Goal: Task Accomplishment & Management: Manage account settings

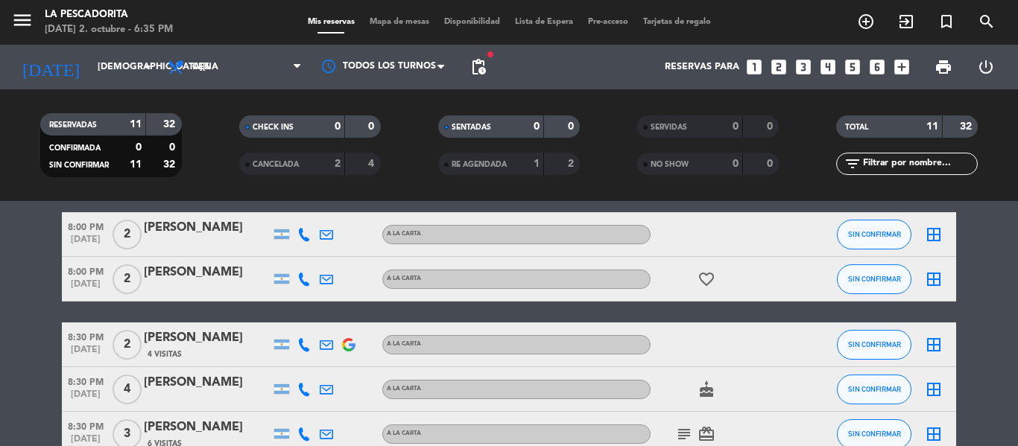
scroll to position [149, 0]
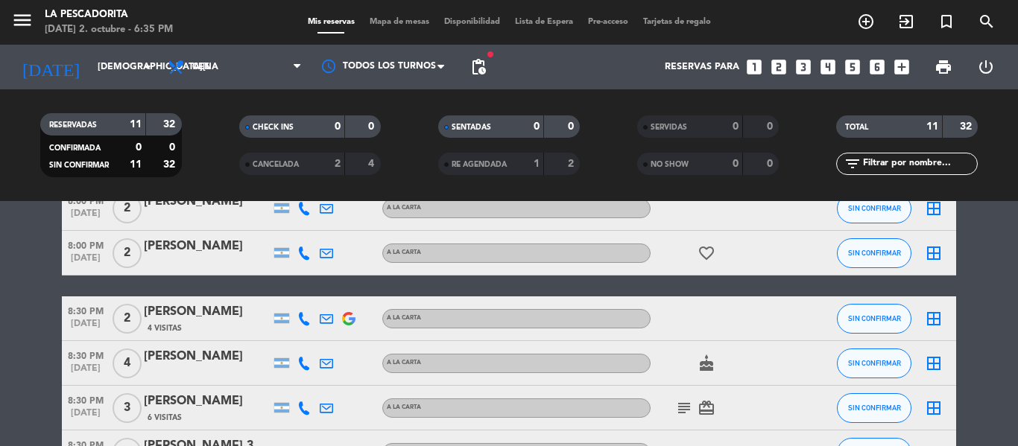
click at [687, 406] on icon "subject" at bounding box center [684, 408] width 18 height 18
click at [230, 413] on div "6 Visitas" at bounding box center [207, 417] width 127 height 13
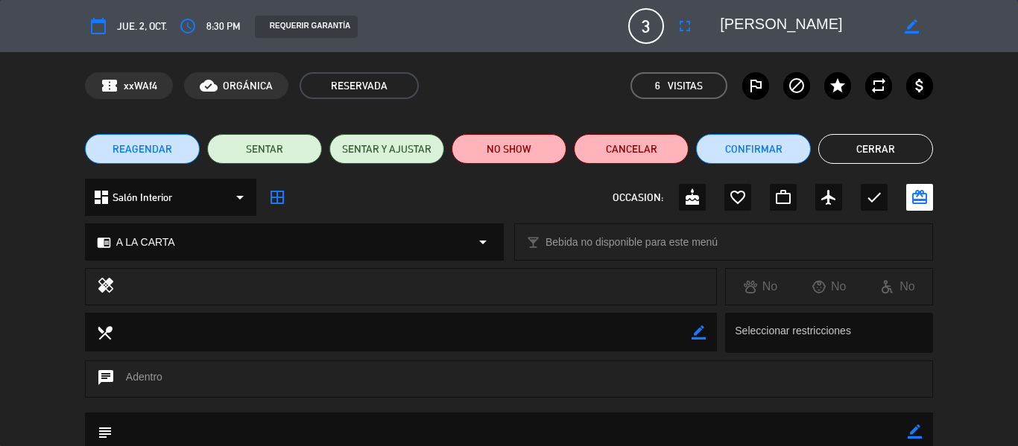
click at [916, 31] on icon "border_color" at bounding box center [911, 26] width 14 height 14
type textarea "[PERSON_NAME] AD"
click at [918, 26] on icon at bounding box center [911, 26] width 14 height 14
click at [869, 150] on button "Cerrar" at bounding box center [875, 149] width 115 height 30
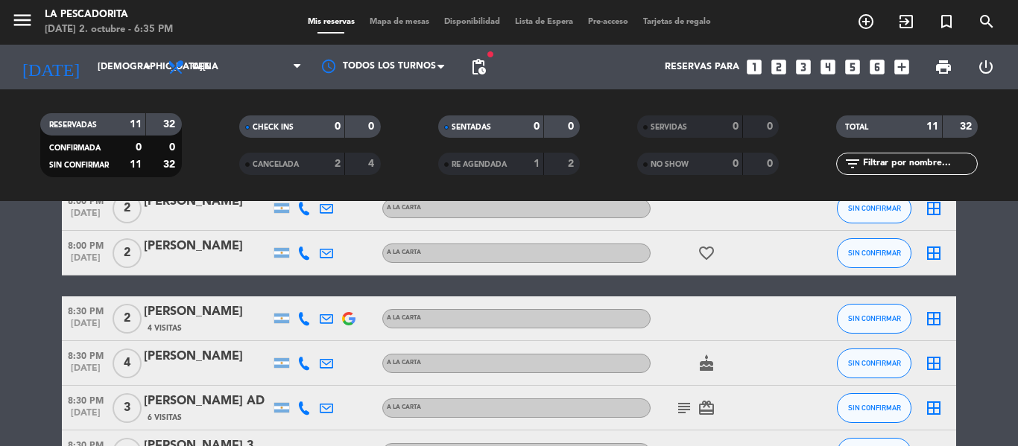
scroll to position [223, 0]
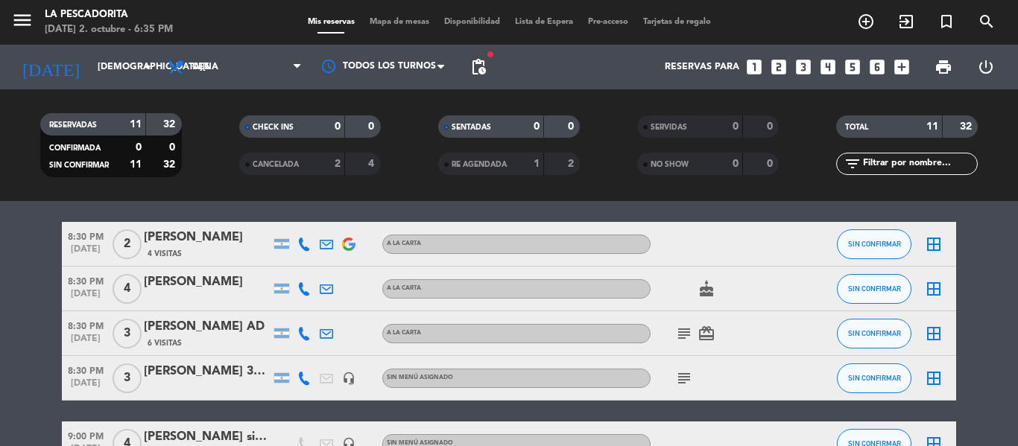
click at [685, 380] on icon "subject" at bounding box center [684, 379] width 18 height 18
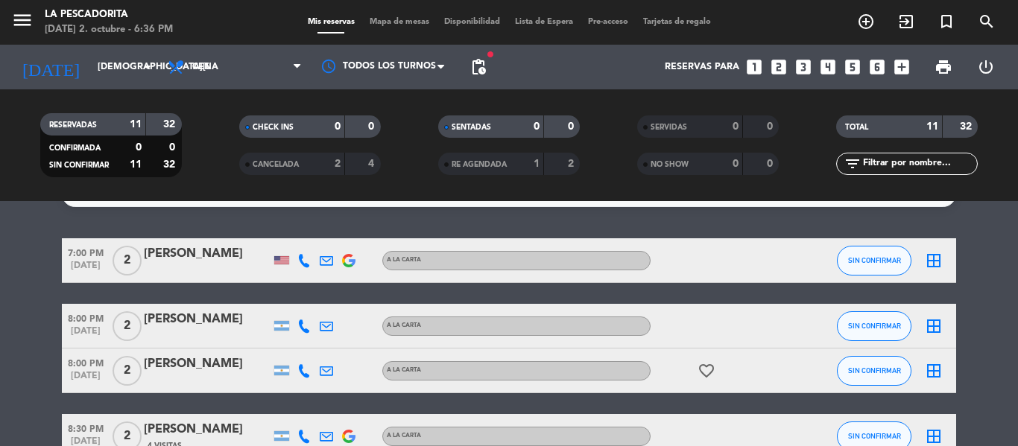
scroll to position [0, 0]
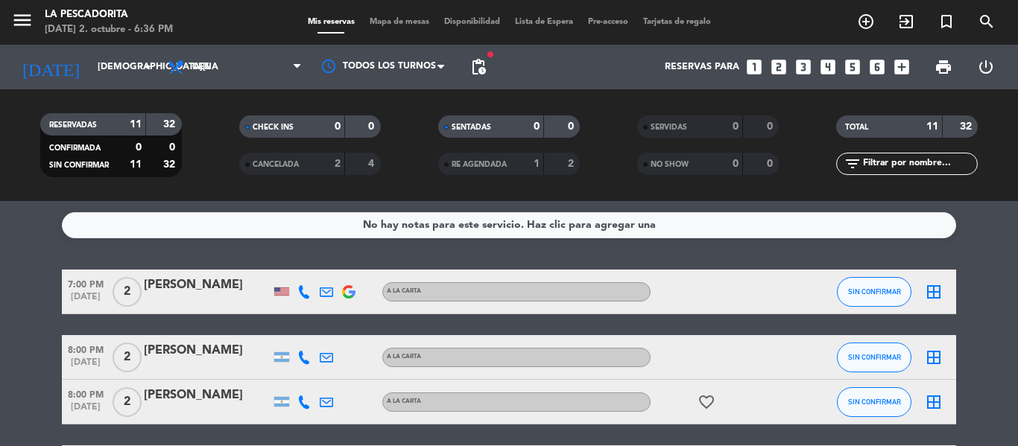
click at [91, 305] on span "[DATE]" at bounding box center [86, 300] width 48 height 17
click at [81, 347] on span "8:00 PM" at bounding box center [86, 348] width 48 height 17
click at [878, 293] on span "SIN CONFIRMAR" at bounding box center [874, 292] width 53 height 8
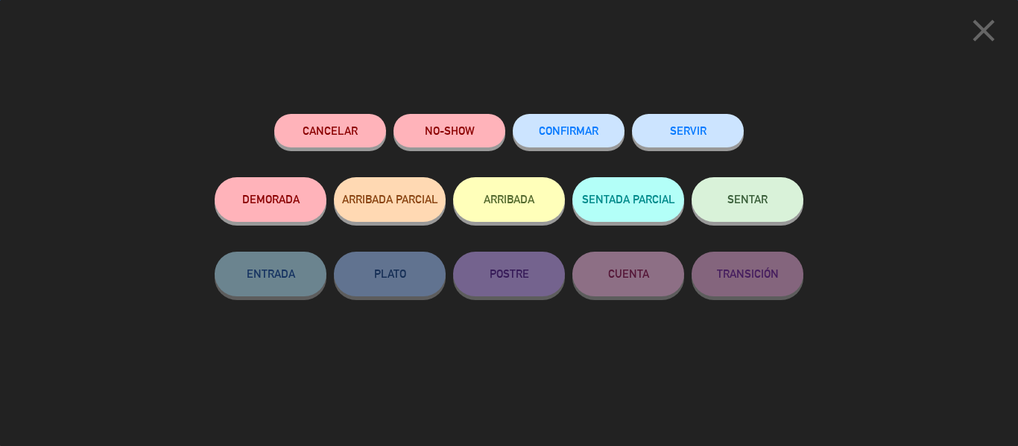
click at [539, 130] on span "CONFIRMAR" at bounding box center [569, 130] width 60 height 13
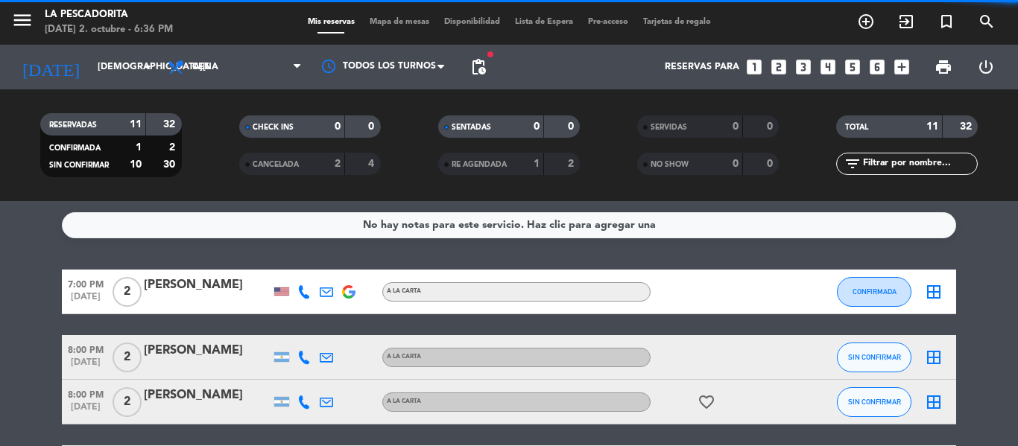
click at [98, 345] on span "8:00 PM" at bounding box center [86, 348] width 48 height 17
click at [83, 378] on div "8:00 PM [DATE]" at bounding box center [86, 357] width 48 height 44
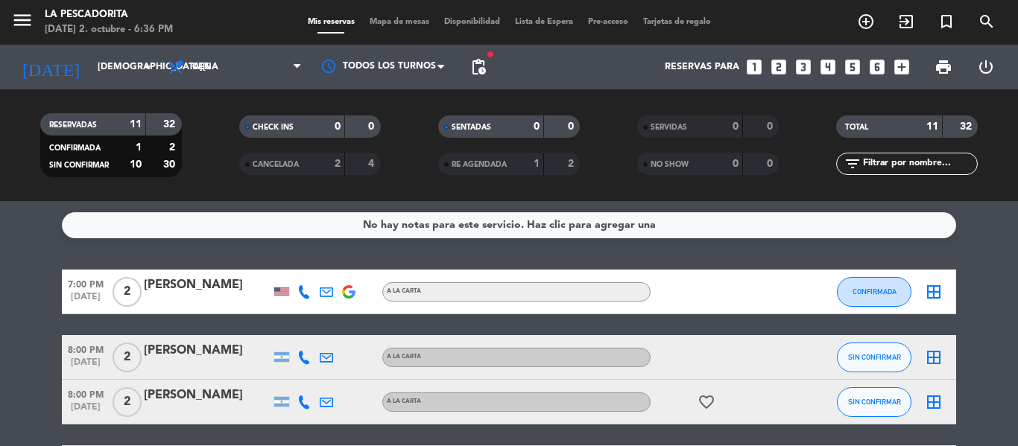
click at [102, 414] on span "[DATE]" at bounding box center [86, 410] width 48 height 17
click at [901, 355] on button "SIN CONFIRMAR" at bounding box center [874, 358] width 74 height 30
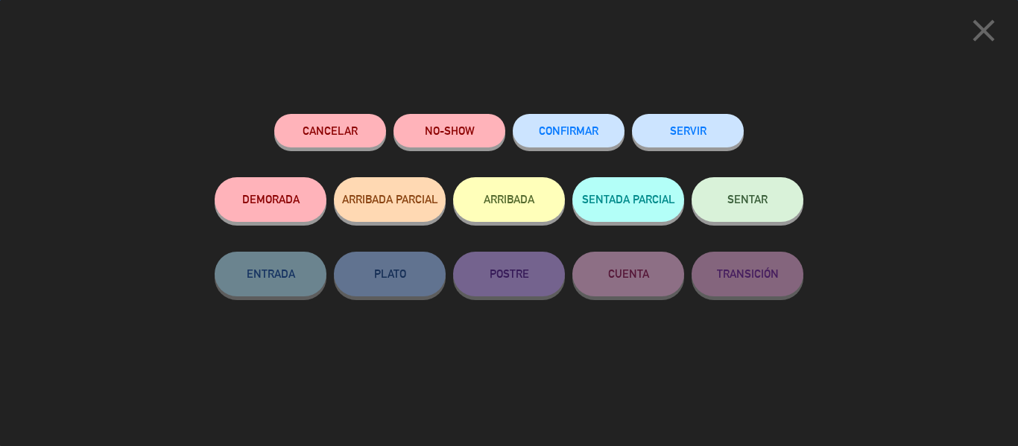
click at [586, 134] on span "CONFIRMAR" at bounding box center [569, 130] width 60 height 13
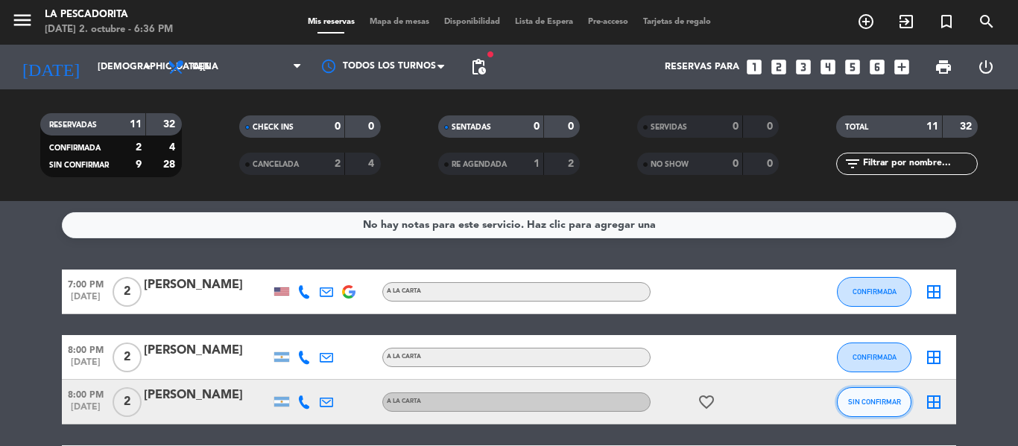
click at [878, 410] on button "SIN CONFIRMAR" at bounding box center [874, 402] width 74 height 30
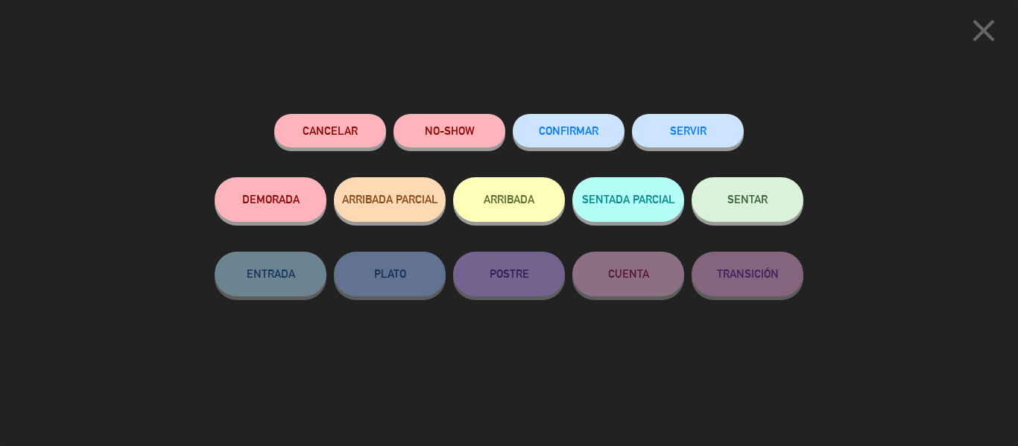
click at [591, 124] on button "CONFIRMAR" at bounding box center [569, 131] width 112 height 34
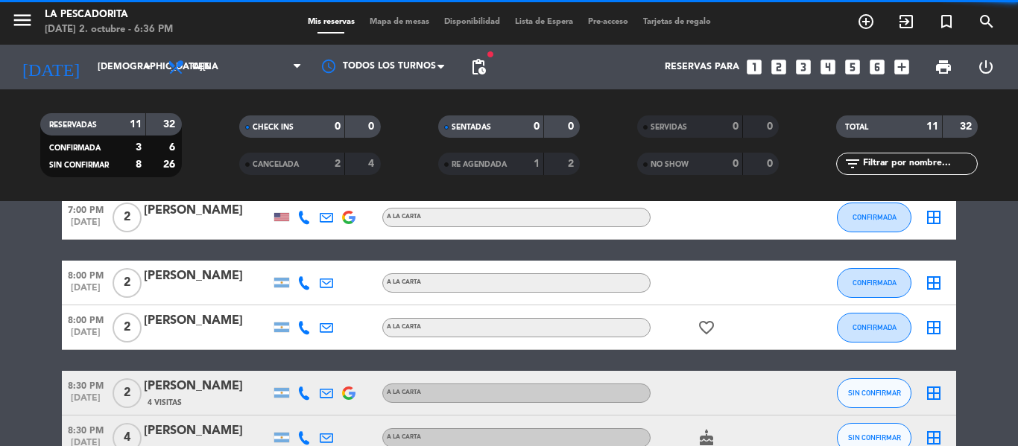
scroll to position [149, 0]
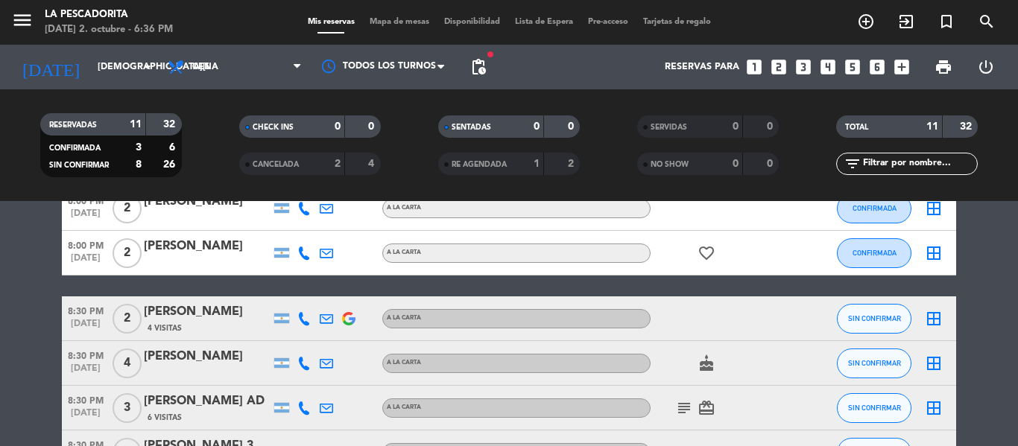
click at [85, 315] on span "8:30 PM" at bounding box center [86, 310] width 48 height 17
click at [77, 361] on span "8:30 PM" at bounding box center [86, 354] width 48 height 17
drag, startPoint x: 86, startPoint y: 404, endPoint x: 89, endPoint y: 392, distance: 12.3
click at [86, 404] on span "8:30 PM" at bounding box center [86, 399] width 48 height 17
click at [880, 332] on button "SIN CONFIRMAR" at bounding box center [874, 319] width 74 height 30
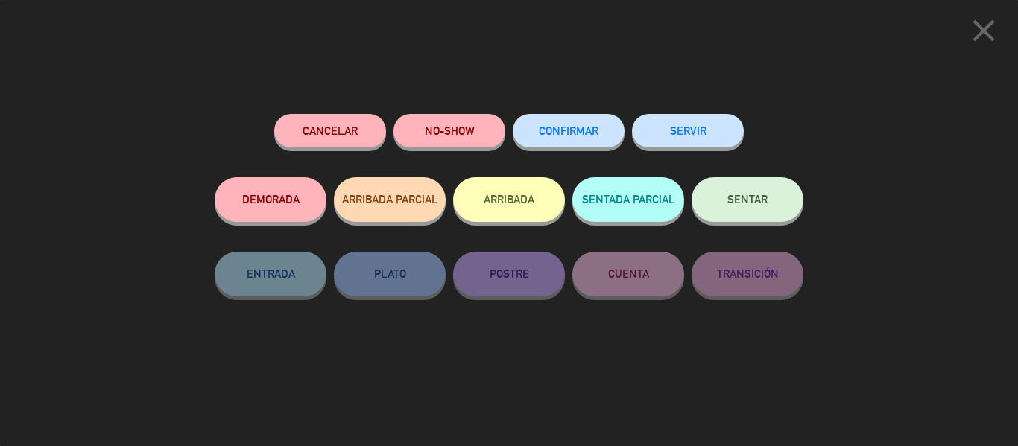
click at [557, 142] on button "CONFIRMAR" at bounding box center [569, 131] width 112 height 34
click at [586, 133] on span "CONFIRMAR" at bounding box center [569, 130] width 60 height 13
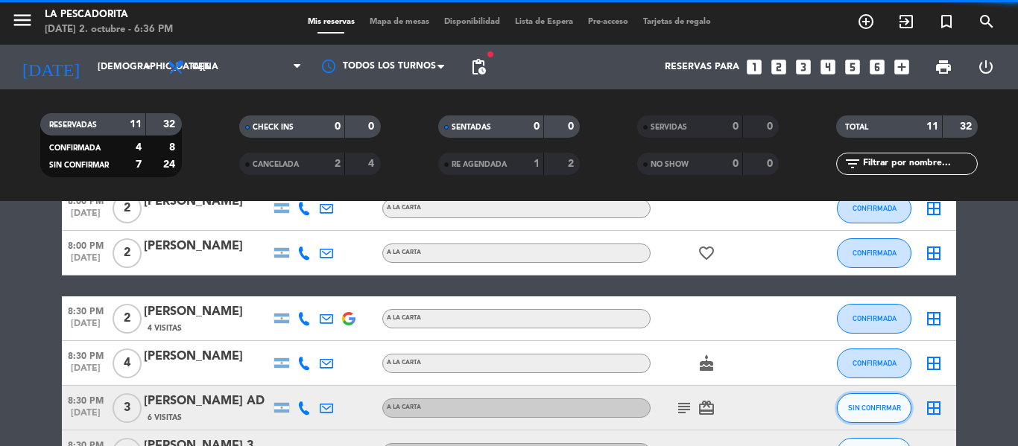
click at [873, 405] on span "SIN CONFIRMAR" at bounding box center [874, 408] width 53 height 8
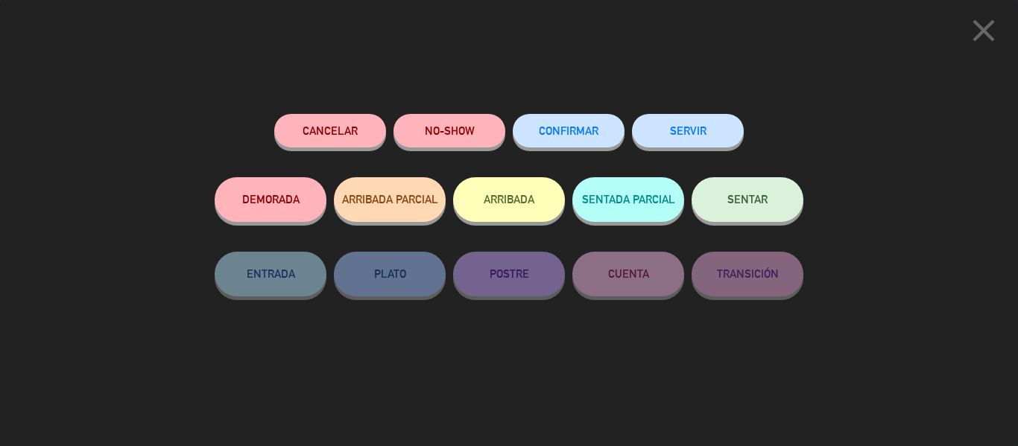
click at [545, 121] on button "CONFIRMAR" at bounding box center [569, 131] width 112 height 34
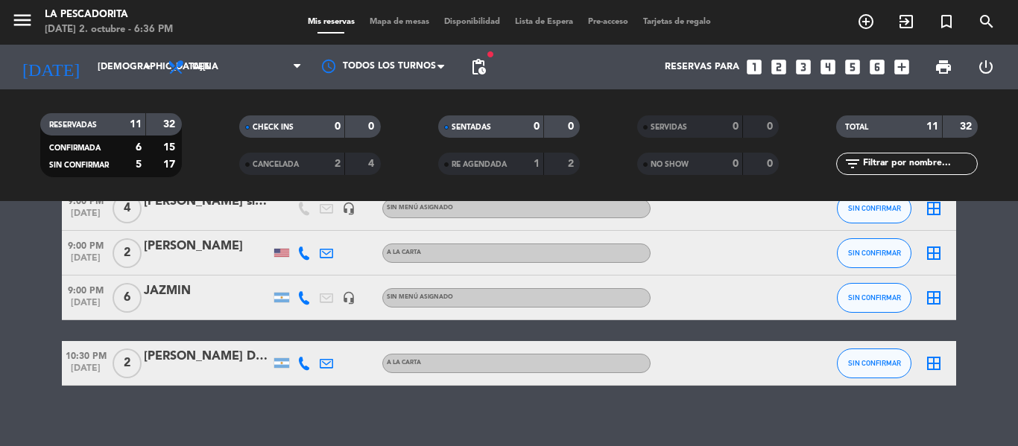
click at [79, 360] on span "10:30 PM" at bounding box center [86, 354] width 48 height 17
click at [872, 358] on button "SIN CONFIRMAR" at bounding box center [874, 364] width 74 height 30
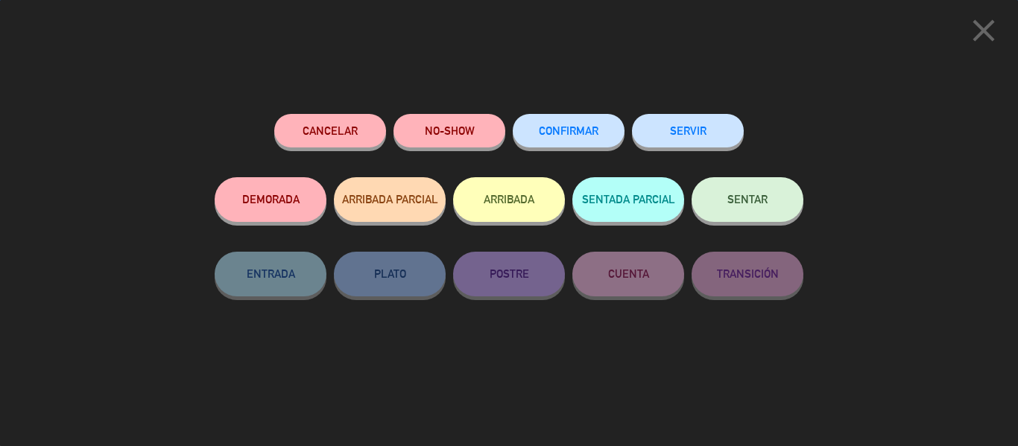
click at [526, 147] on button "CONFIRMAR" at bounding box center [569, 131] width 112 height 34
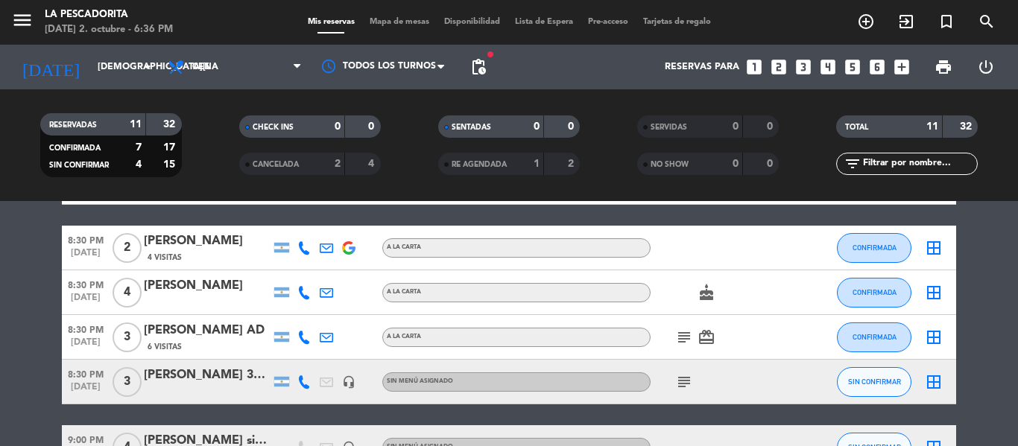
scroll to position [235, 0]
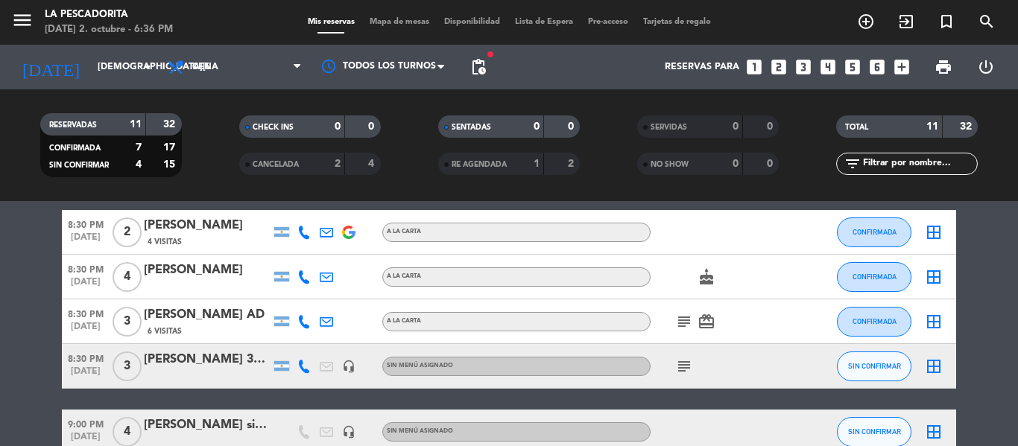
click at [84, 361] on span "8:30 PM" at bounding box center [86, 357] width 48 height 17
click at [875, 369] on span "SIN CONFIRMAR" at bounding box center [874, 366] width 53 height 8
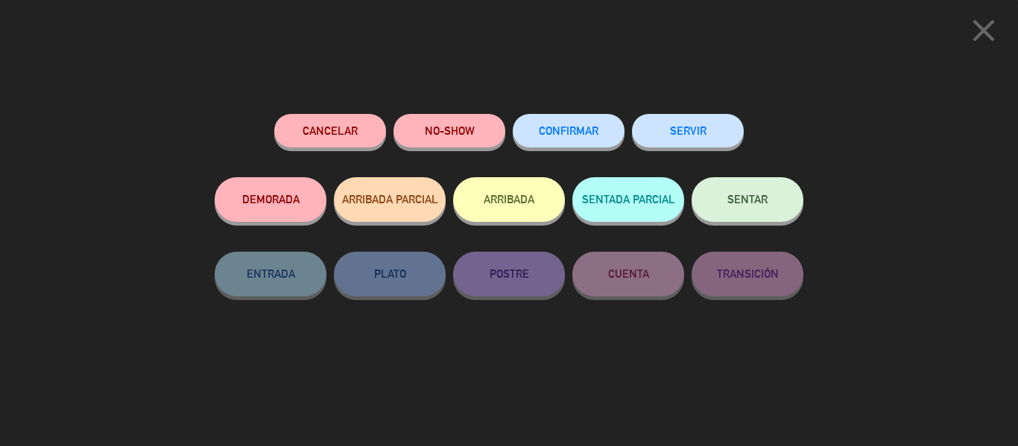
click at [524, 126] on button "CONFIRMAR" at bounding box center [569, 131] width 112 height 34
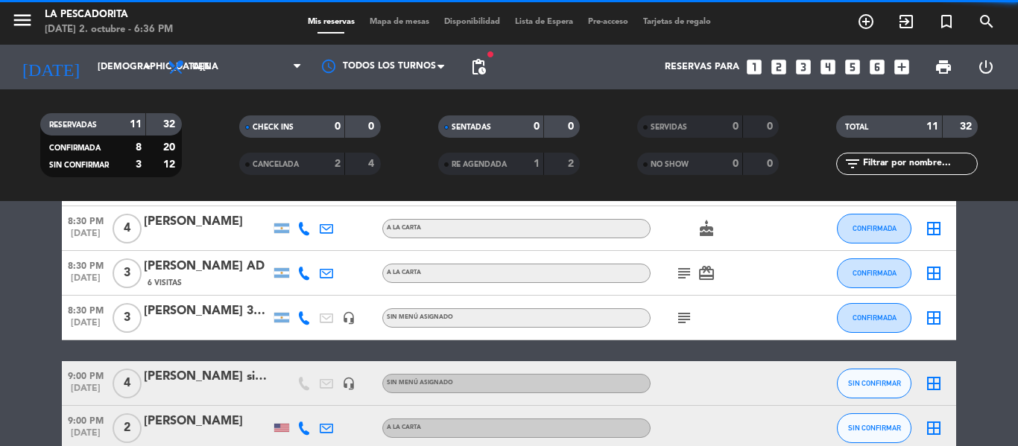
scroll to position [310, 0]
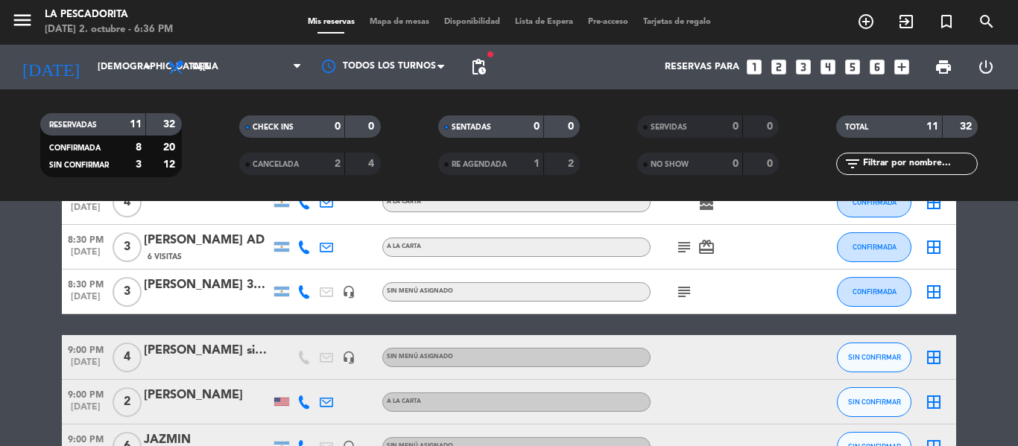
click at [90, 340] on div "9:00 PM [DATE]" at bounding box center [86, 357] width 48 height 44
click at [86, 397] on span "9:00 PM" at bounding box center [86, 393] width 48 height 17
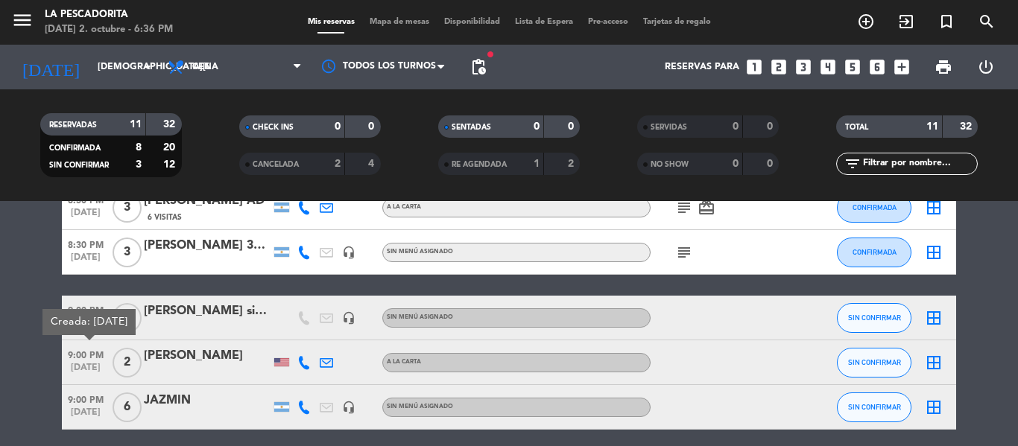
scroll to position [384, 0]
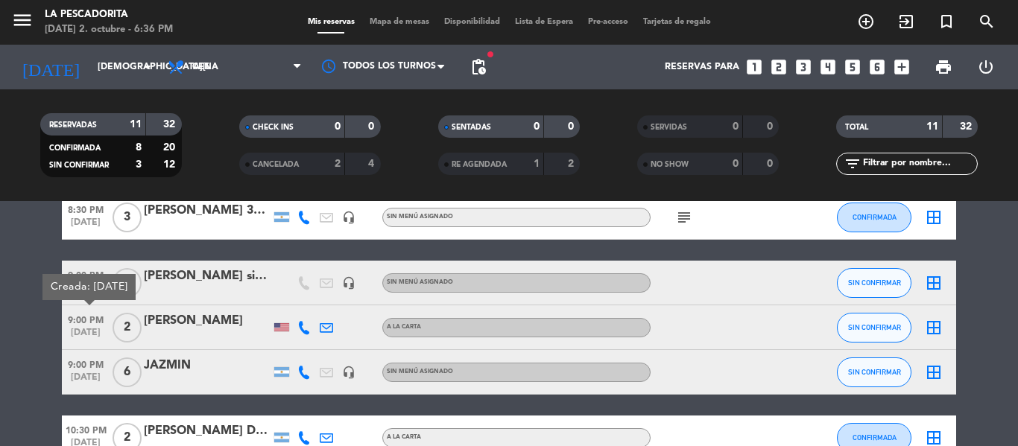
click at [84, 371] on span "9:00 PM" at bounding box center [86, 363] width 48 height 17
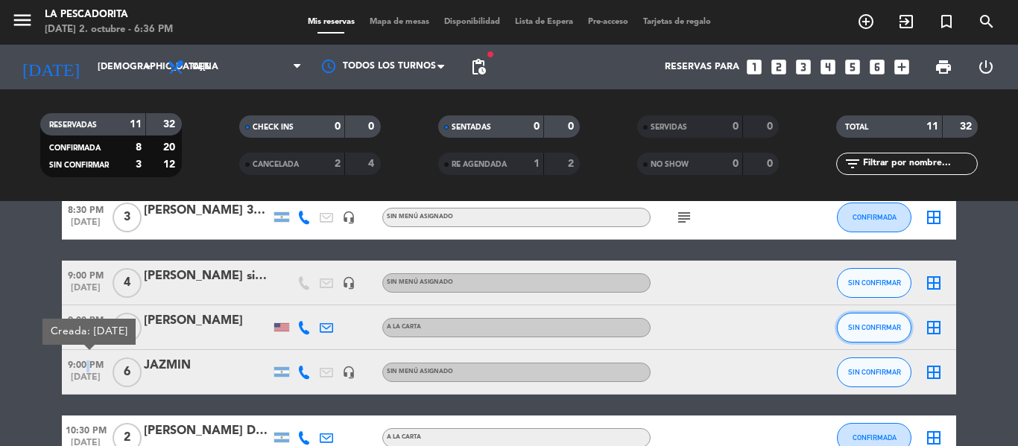
click at [898, 320] on button "SIN CONFIRMAR" at bounding box center [874, 328] width 74 height 30
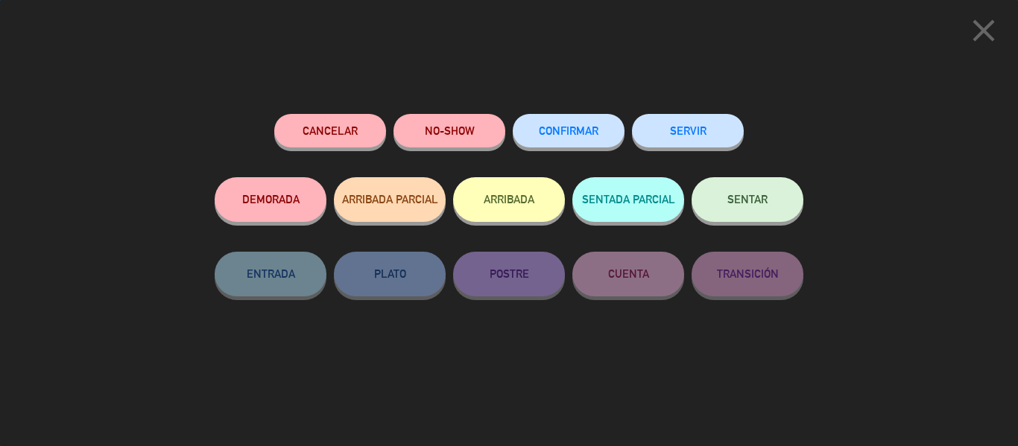
click at [564, 139] on button "CONFIRMAR" at bounding box center [569, 131] width 112 height 34
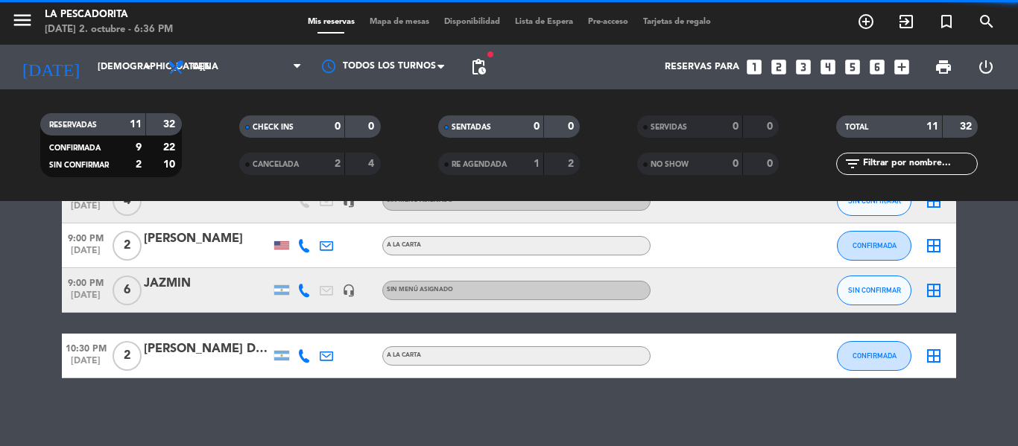
scroll to position [473, 0]
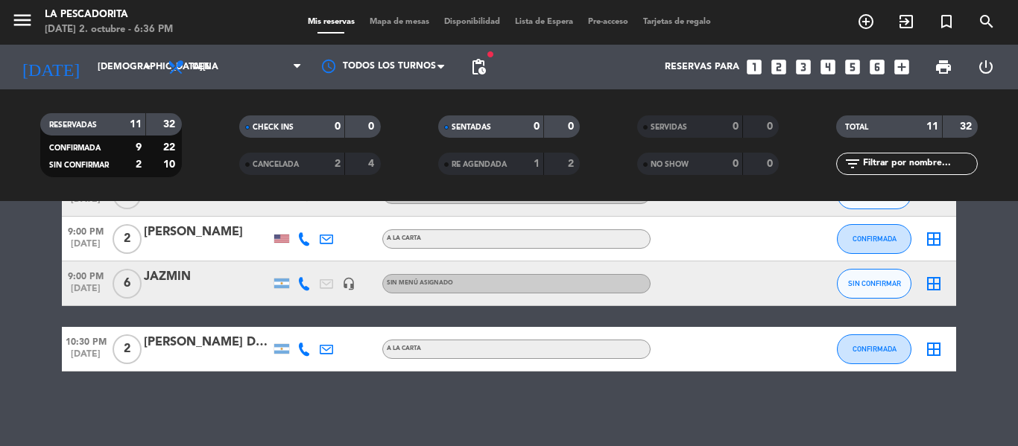
click at [5, 352] on bookings-row "7:00 PM [DATE] 2 Lang Zhaoxing A LA CARTA CONFIRMADA border_all 8:00 PM [DATE] …" at bounding box center [509, 84] width 1018 height 575
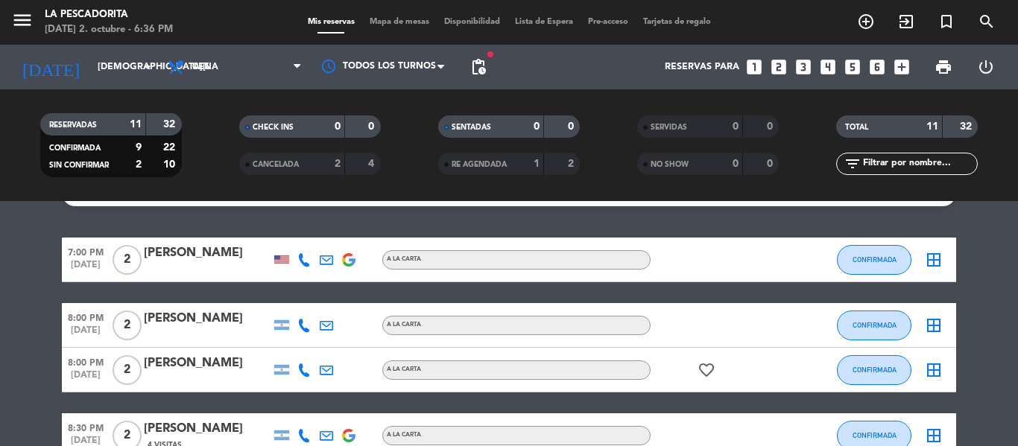
scroll to position [0, 0]
